Goal: Information Seeking & Learning: Understand process/instructions

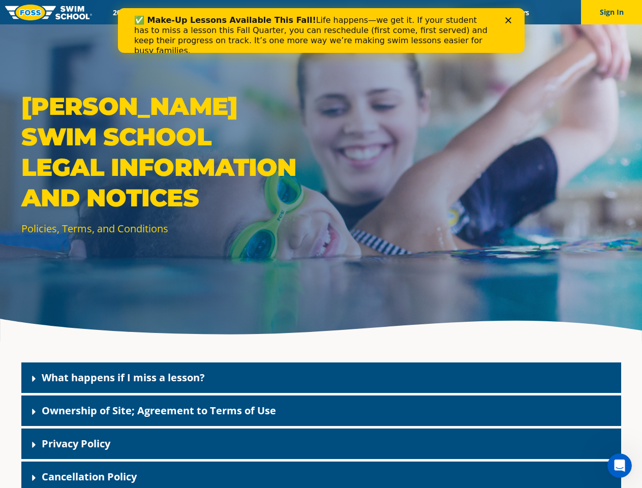
click at [321, 256] on div "[PERSON_NAME] Swim School Legal Information and Notices Policies, Terms, and Co…" at bounding box center [321, 171] width 642 height 342
click at [612, 12] on button "Sign In" at bounding box center [611, 12] width 61 height 24
click at [321, 378] on div "What happens if I miss a lesson?" at bounding box center [321, 378] width 600 height 31
click at [123, 377] on link "What happens if I miss a lesson?" at bounding box center [123, 378] width 163 height 14
click at [321, 411] on div "Ownership of Site; Agreement to Terms of Use" at bounding box center [321, 411] width 600 height 31
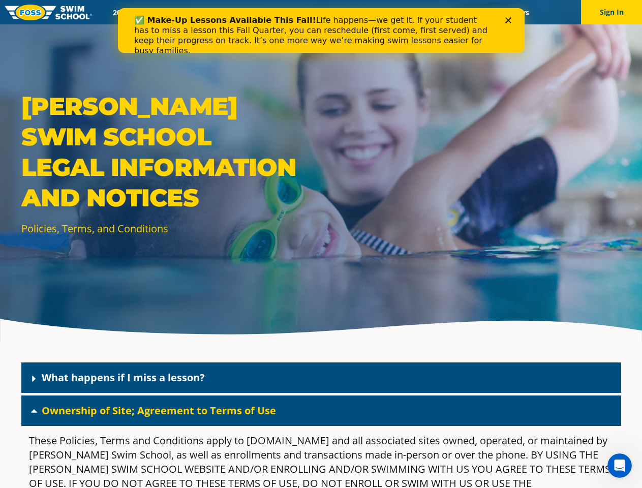
click at [159, 410] on link "Ownership of Site; Agreement to Terms of Use" at bounding box center [159, 411] width 234 height 14
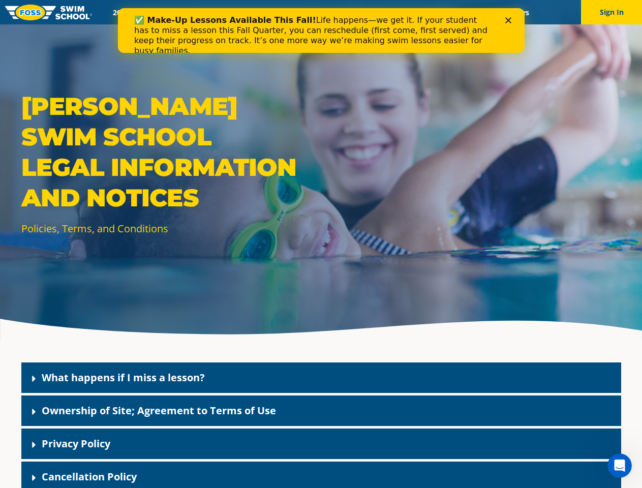
click at [321, 444] on div "Privacy Policy" at bounding box center [321, 444] width 600 height 31
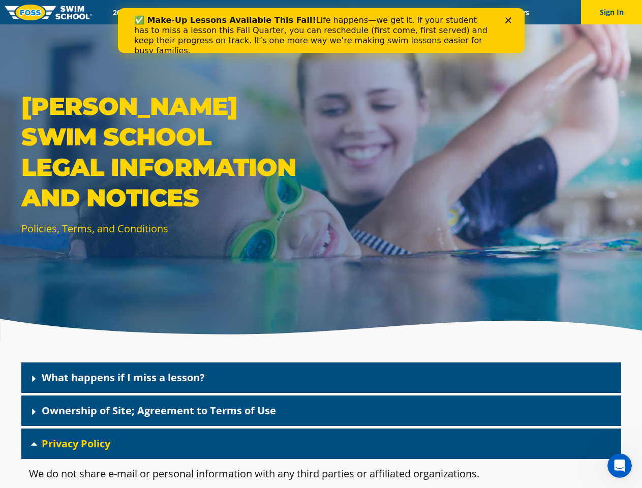
click at [76, 443] on link "Privacy Policy" at bounding box center [76, 444] width 69 height 14
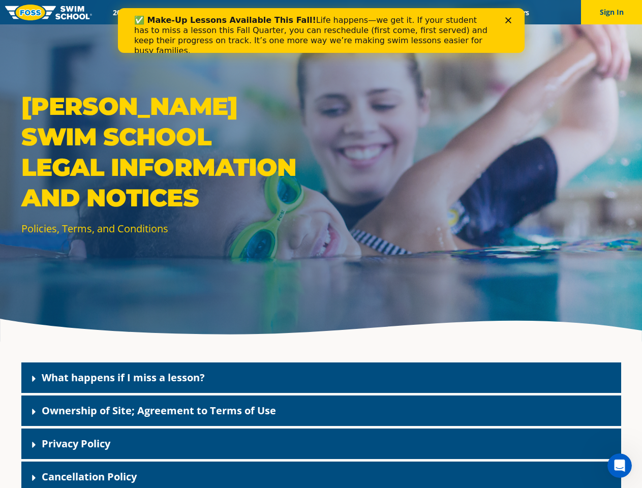
click at [321, 475] on div "Cancellation Policy" at bounding box center [321, 477] width 600 height 31
click at [89, 476] on link "Cancellation Policy" at bounding box center [89, 477] width 95 height 14
